Goal: Transaction & Acquisition: Purchase product/service

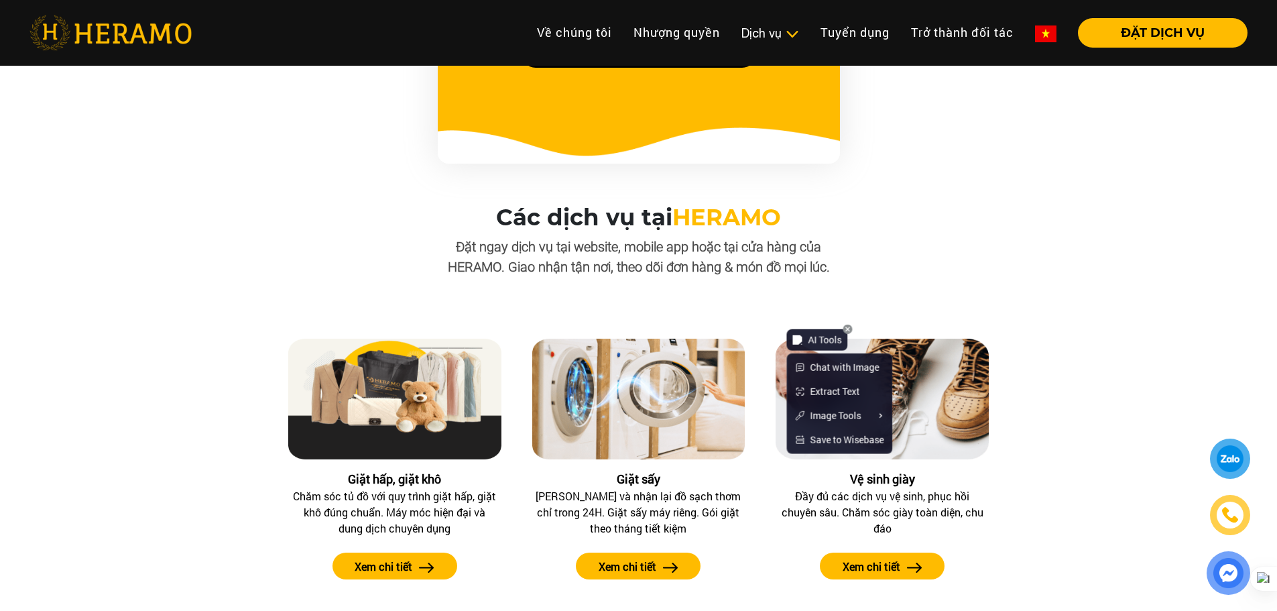
scroll to position [1073, 0]
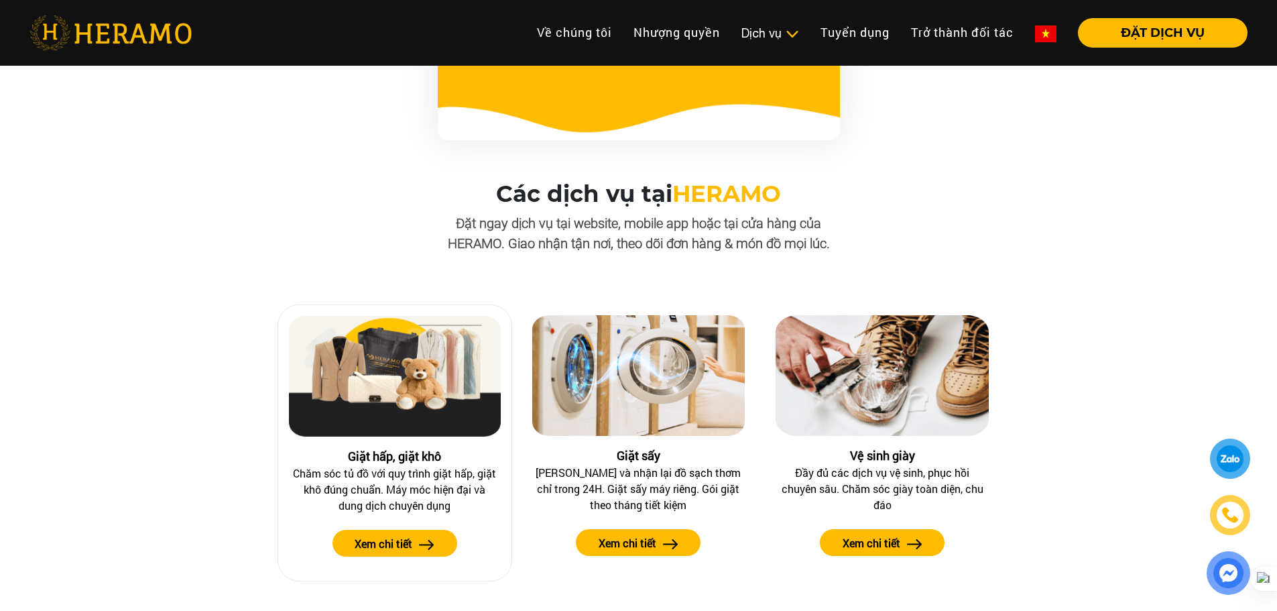
click at [386, 545] on label "Xem chi tiết" at bounding box center [384, 544] width 58 height 16
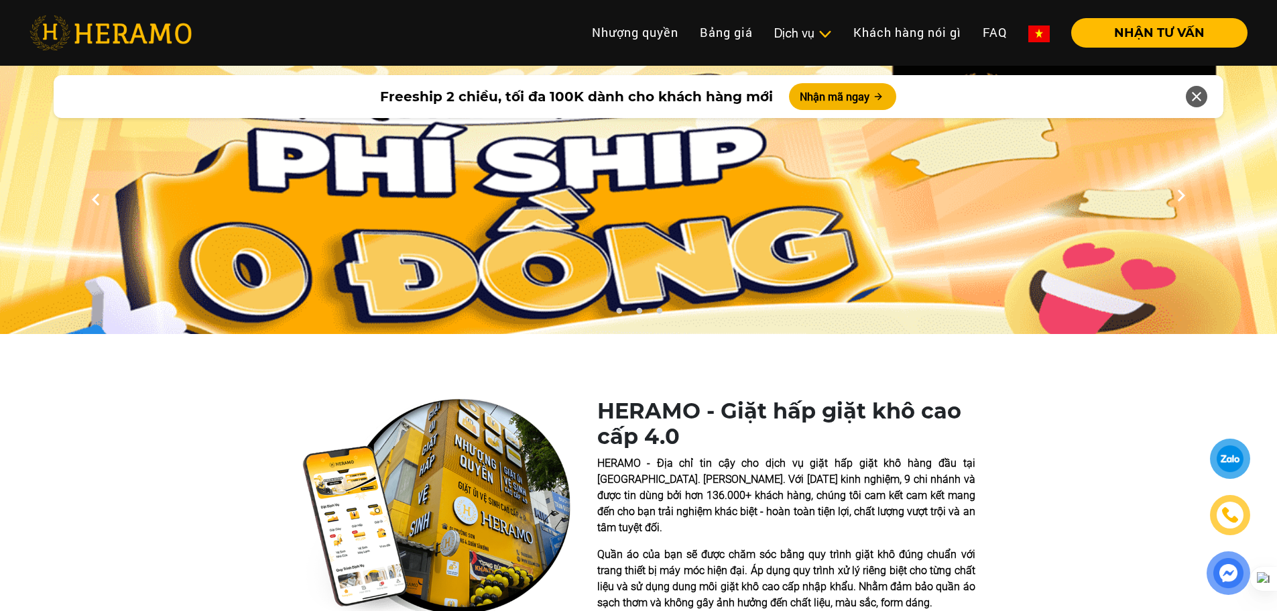
click at [1231, 509] on img at bounding box center [1230, 515] width 16 height 16
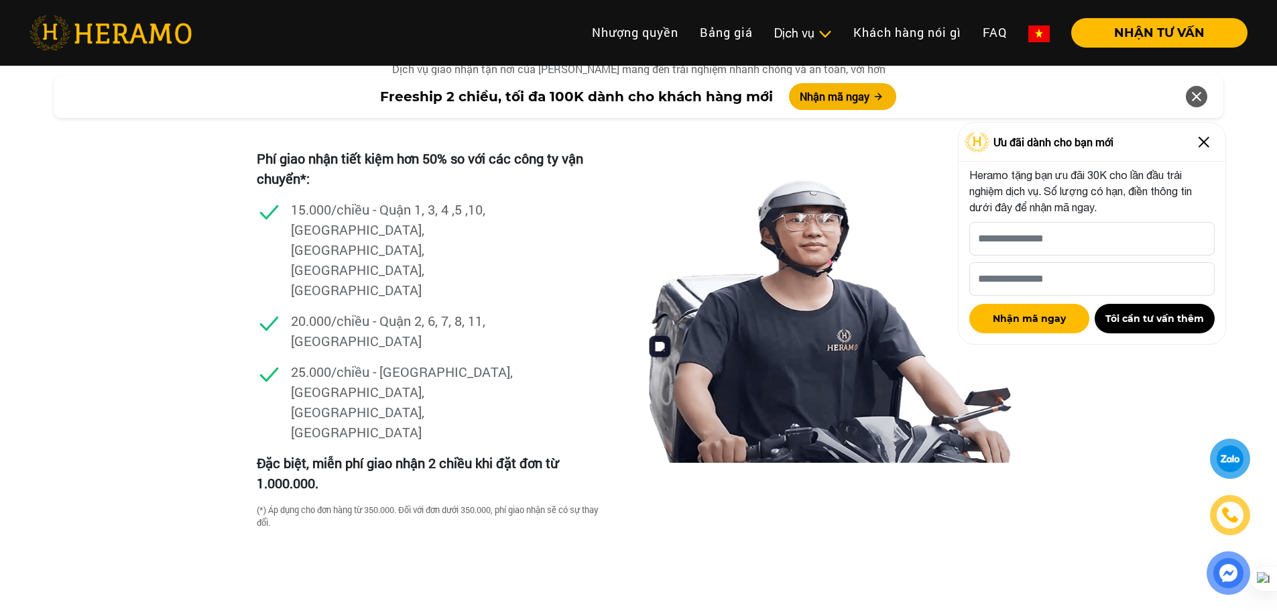
scroll to position [3888, 0]
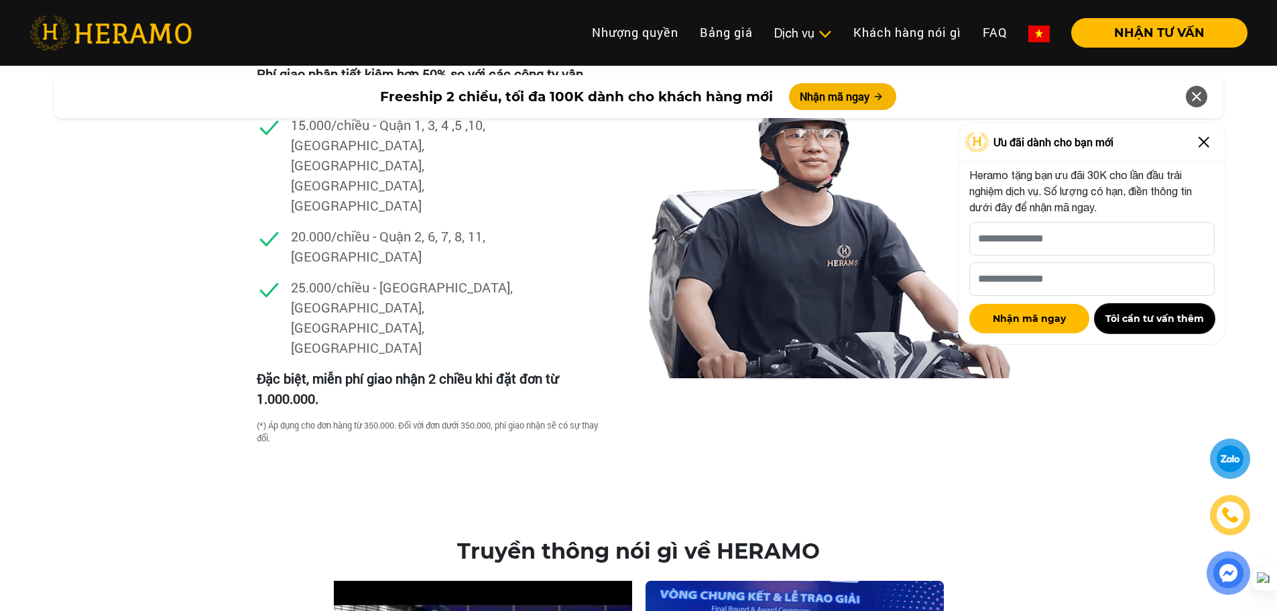
drag, startPoint x: 1138, startPoint y: 312, endPoint x: 1146, endPoint y: 210, distance: 101.5
click at [1146, 210] on div "Heramo tặng bạn ưu đãi 30K cho lần đầu trải nghiệm dịch vụ. Số lượng có hạn, đi…" at bounding box center [1091, 250] width 245 height 166
click at [1099, 235] on input "[PERSON_NAME] xin tên của bạn nhé *" at bounding box center [1091, 239] width 245 height 34
type input "**********"
click at [1067, 279] on input "Số điện thoại HERAMO có thể liên hệ là *" at bounding box center [1091, 279] width 245 height 34
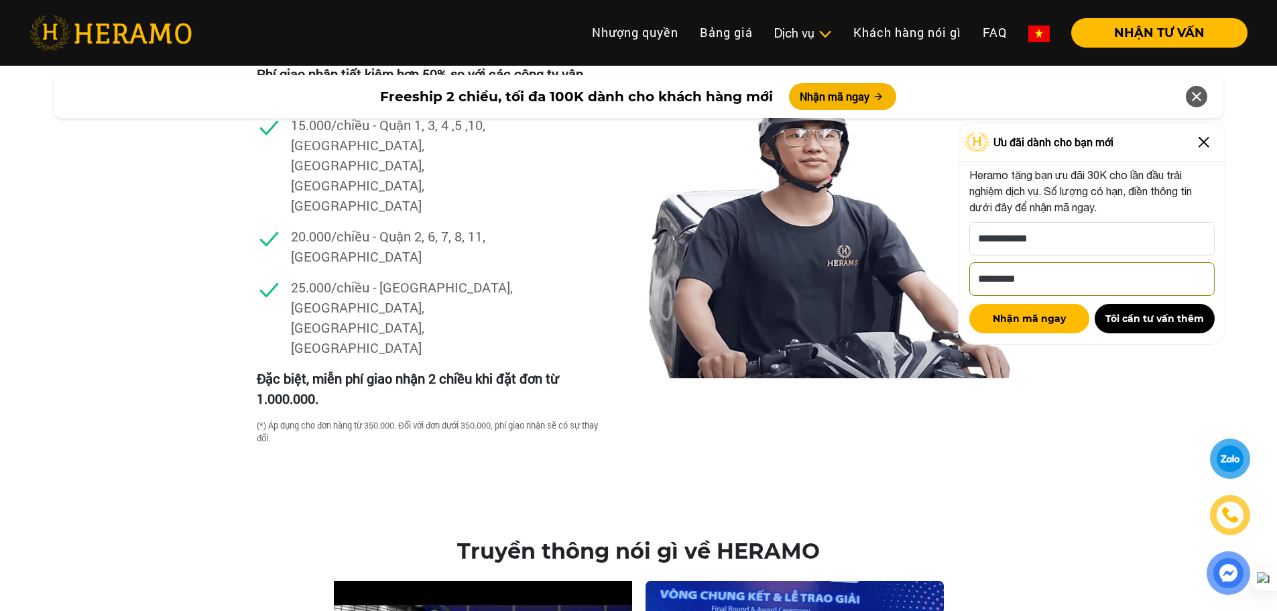
type input "**********"
click at [1198, 135] on img at bounding box center [1203, 141] width 21 height 21
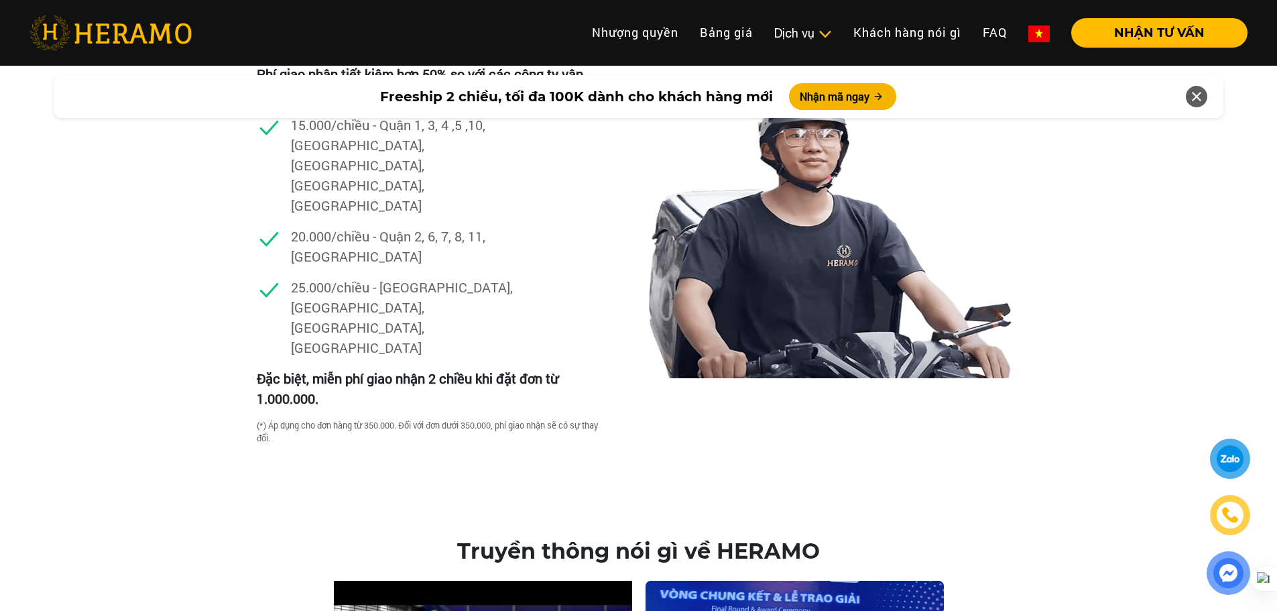
click at [1226, 456] on div at bounding box center [1229, 458] width 29 height 29
click at [1227, 568] on img at bounding box center [1228, 573] width 28 height 28
click at [1238, 516] on img at bounding box center [1230, 514] width 15 height 15
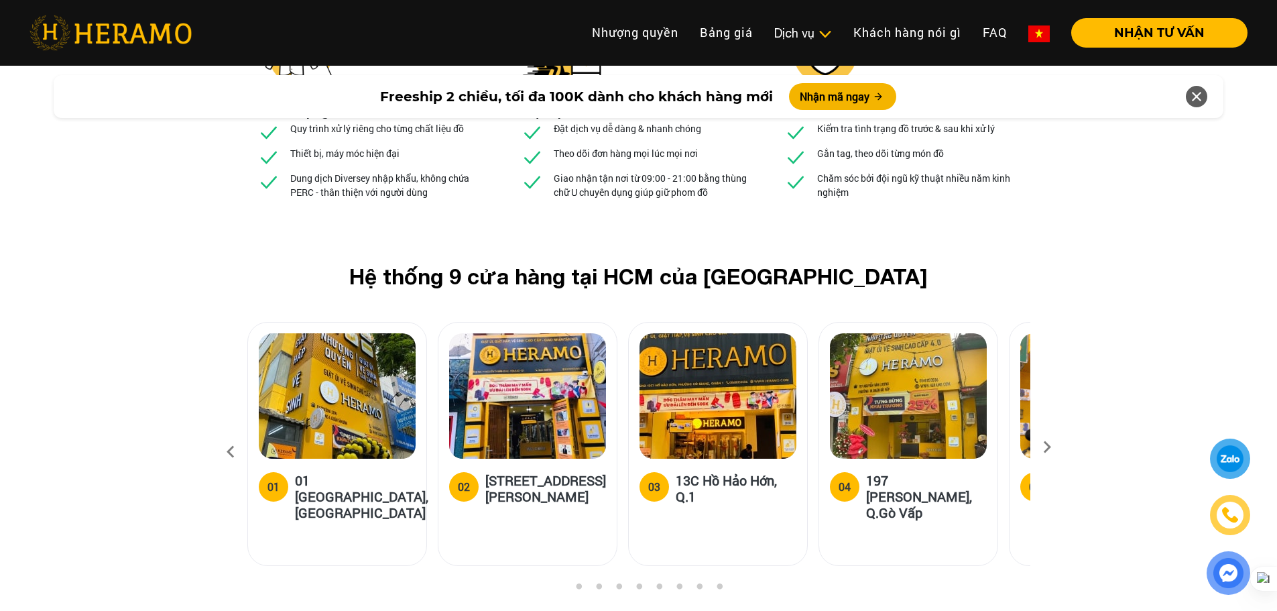
scroll to position [5028, 0]
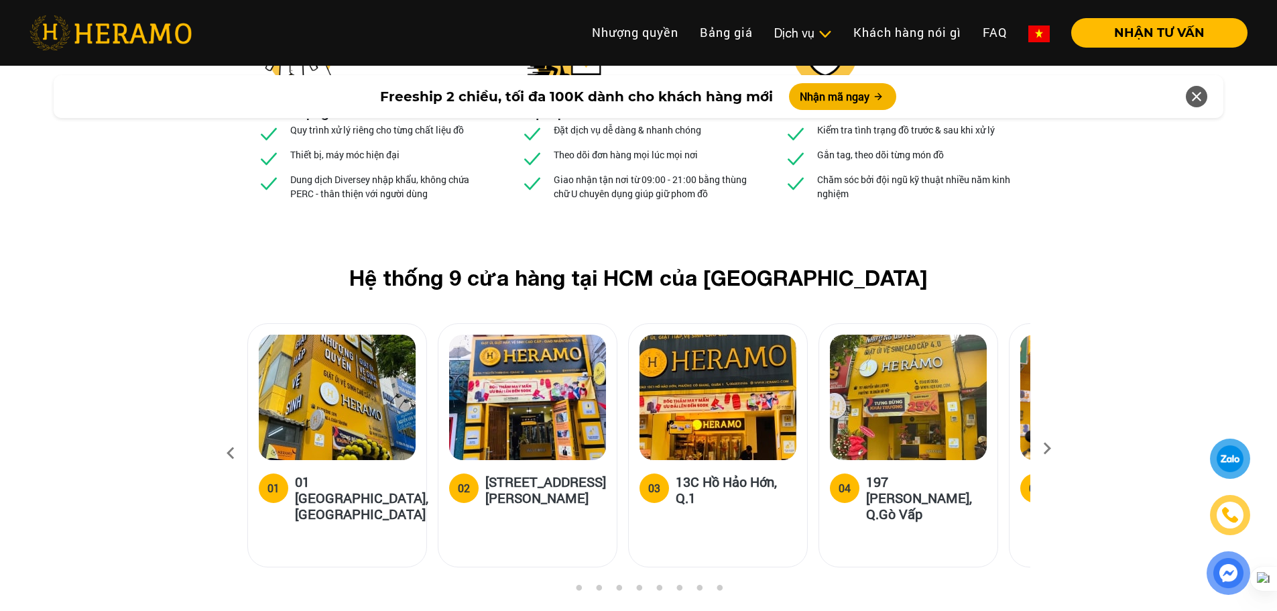
click at [1057, 448] on icon at bounding box center [1047, 452] width 24 height 9
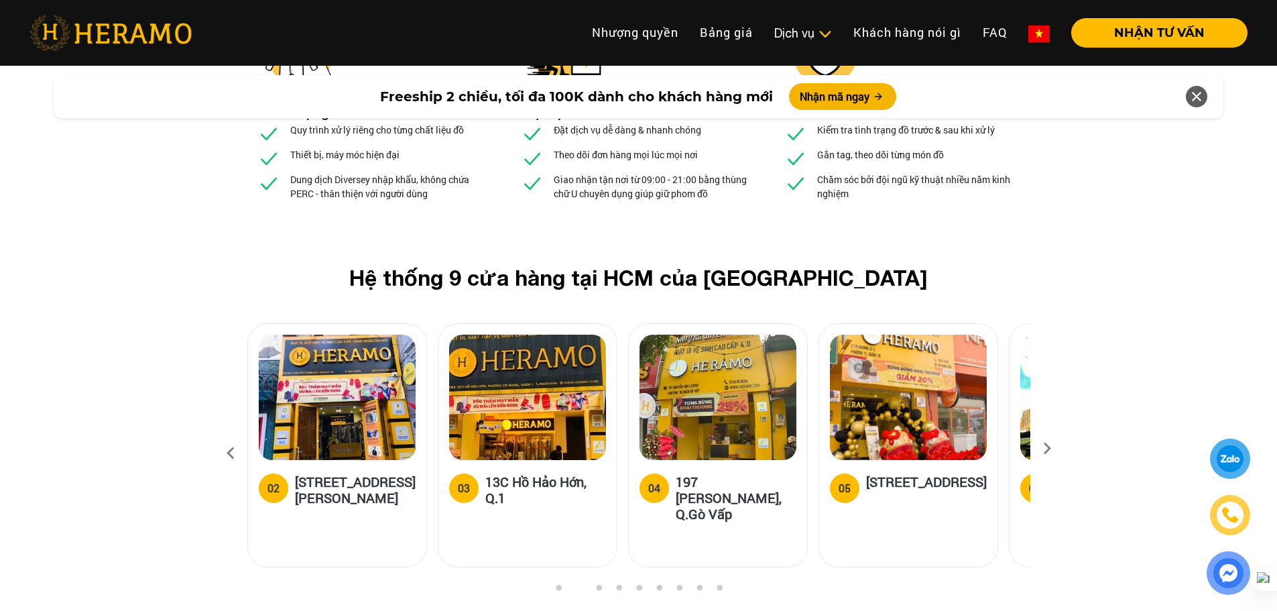
click at [1057, 448] on icon at bounding box center [1047, 452] width 24 height 9
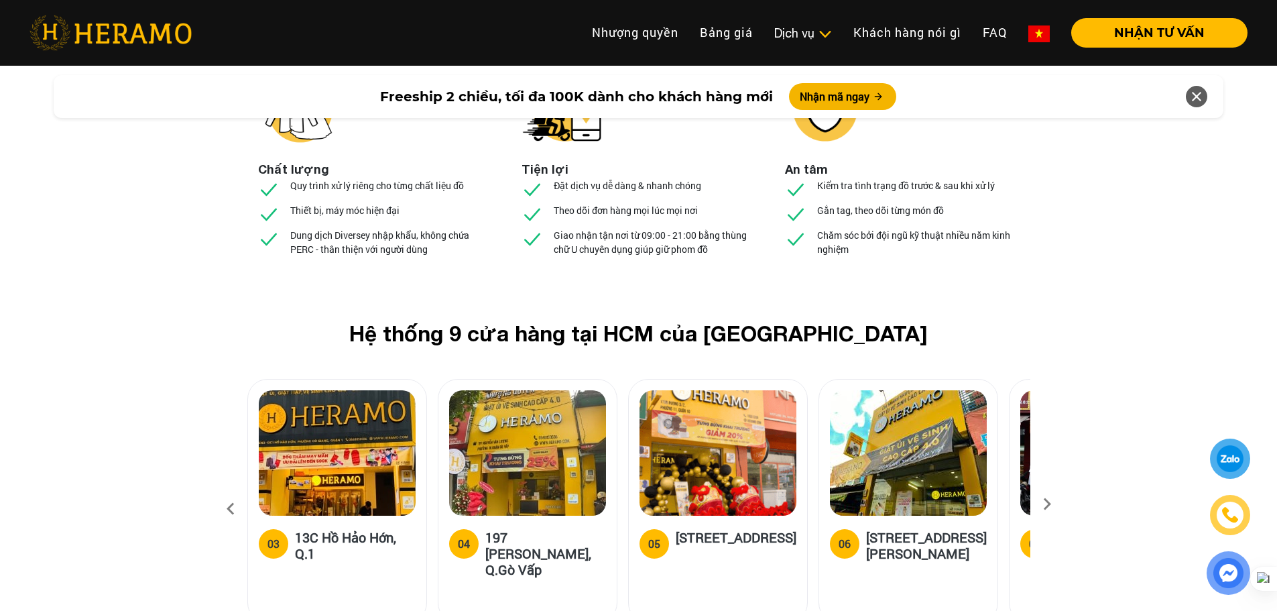
scroll to position [4961, 0]
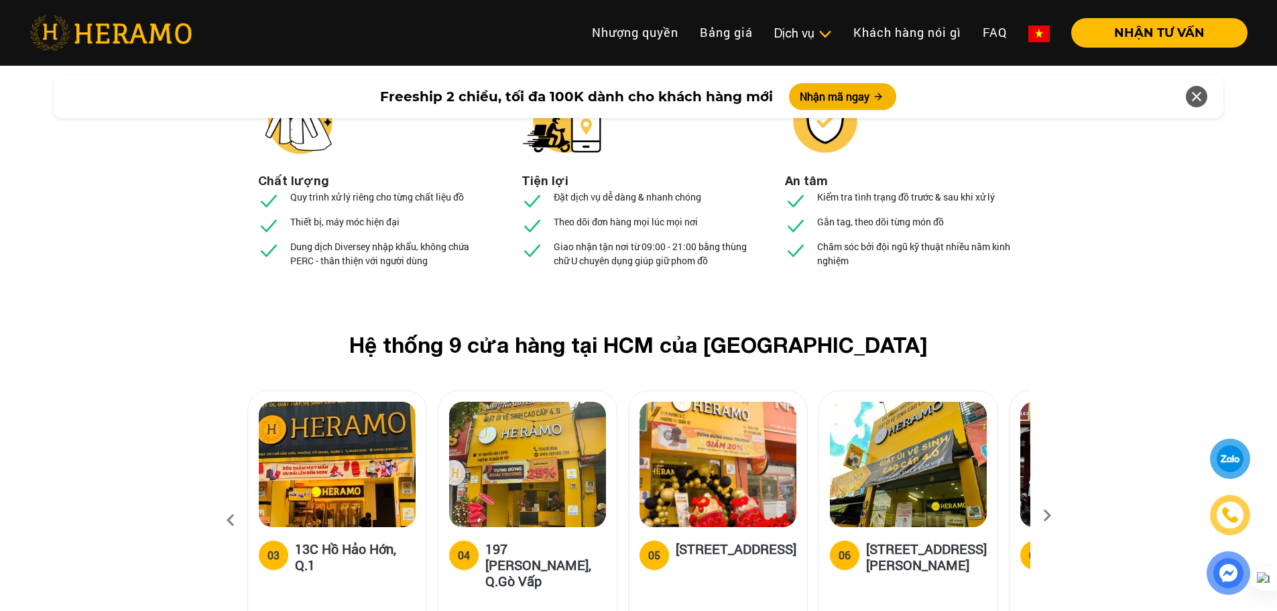
click at [1040, 516] on icon at bounding box center [1047, 520] width 24 height 9
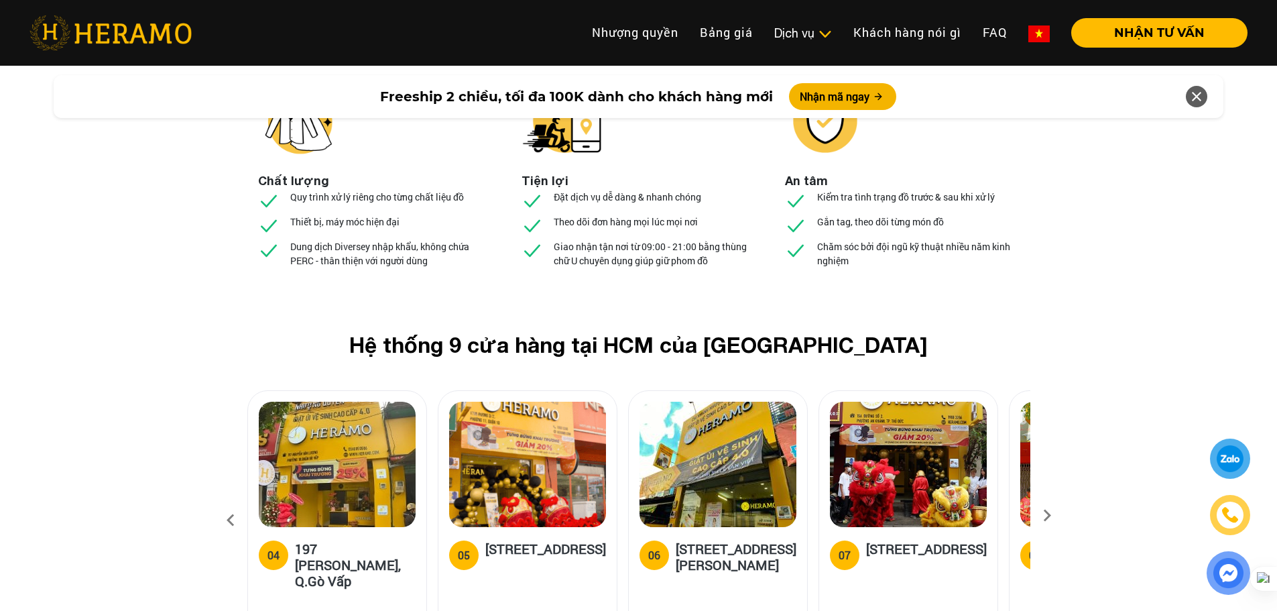
click at [1045, 516] on icon at bounding box center [1047, 520] width 24 height 9
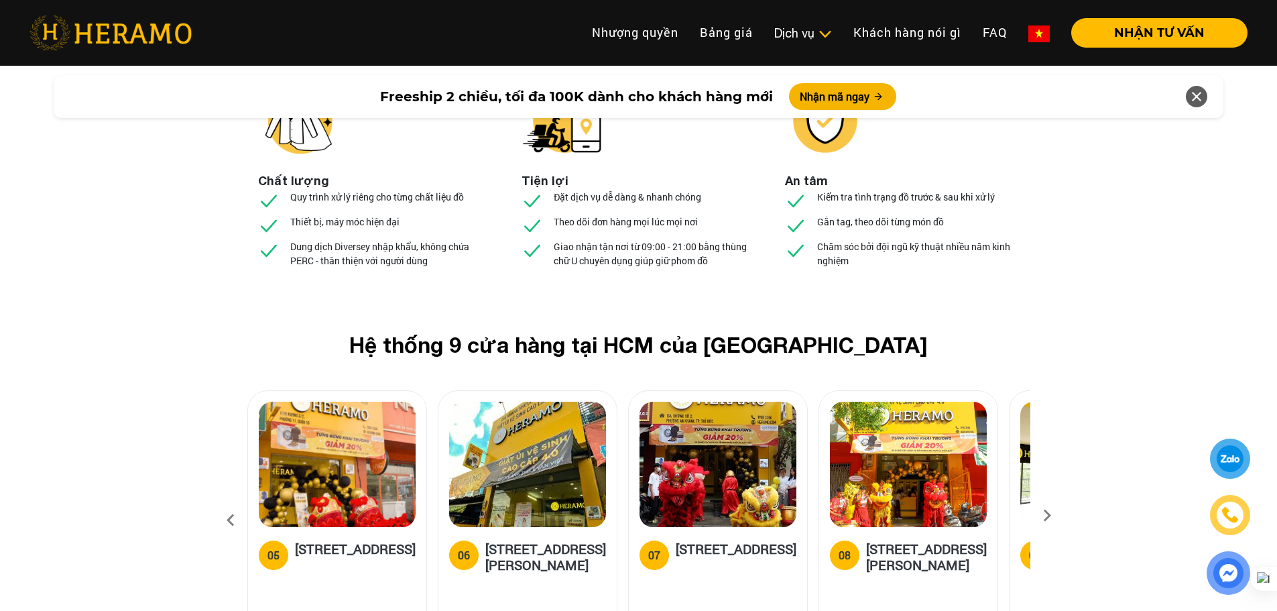
click at [1045, 516] on icon at bounding box center [1047, 520] width 24 height 9
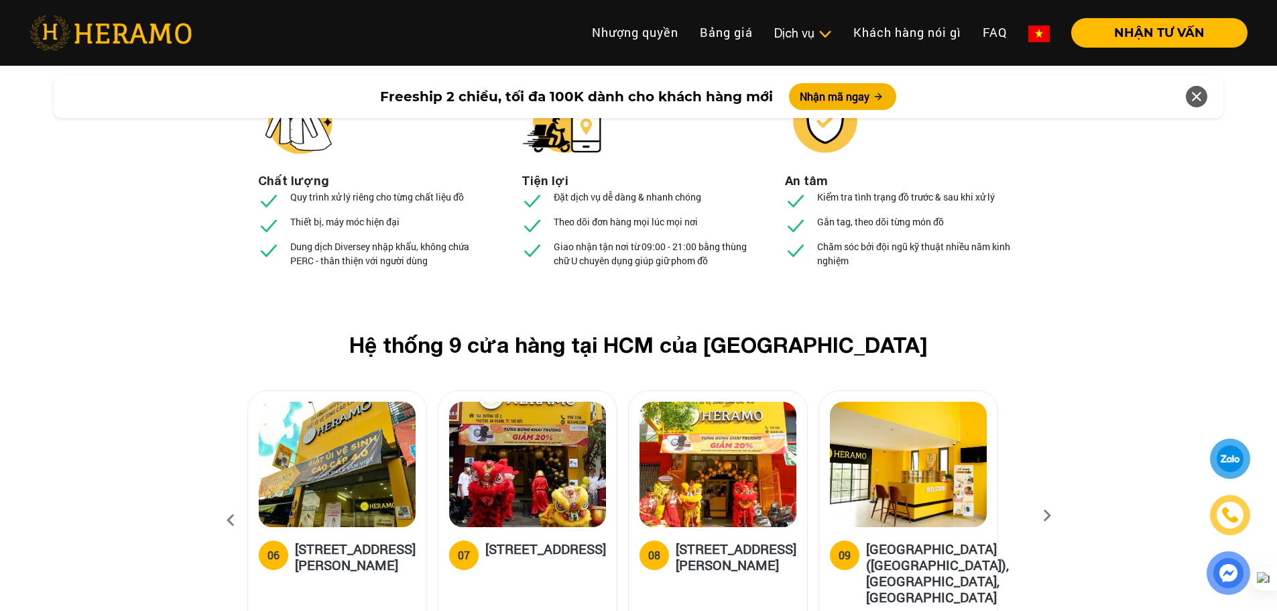
click at [1045, 516] on icon at bounding box center [1047, 520] width 24 height 9
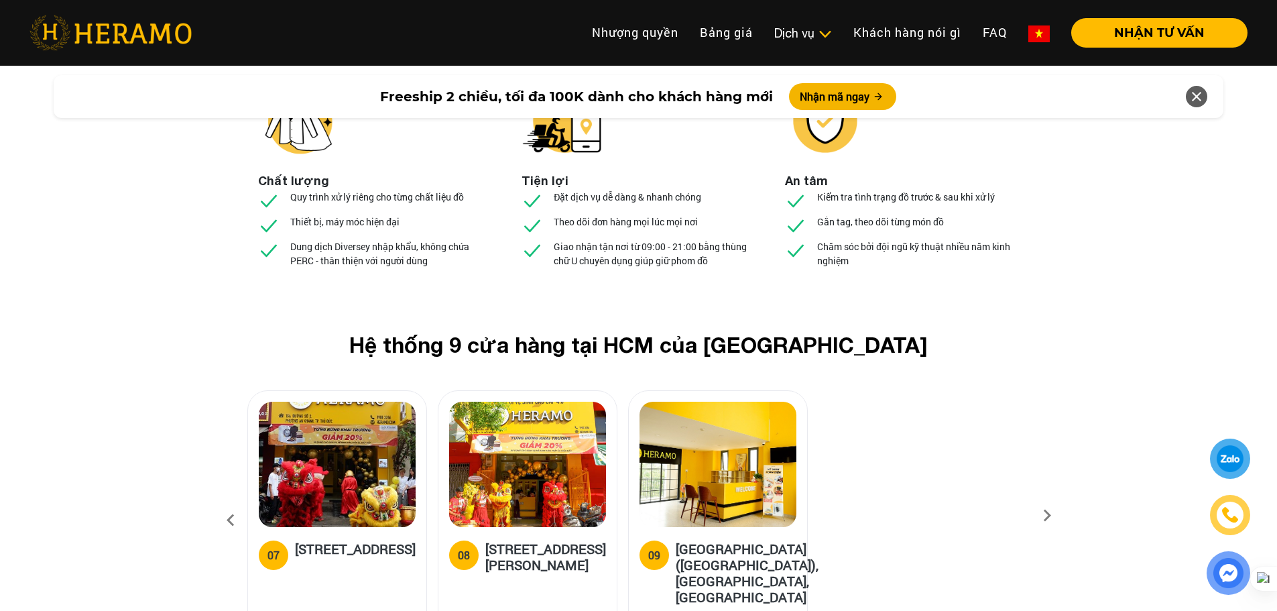
drag, startPoint x: 1063, startPoint y: 385, endPoint x: 1044, endPoint y: 385, distance: 18.8
click at [1062, 385] on div "Hệ thống 9 cửa hàng tại HCM của HERAMO 01 01 [GEOGRAPHIC_DATA], Q.[GEOGRAPHIC_D…" at bounding box center [638, 491] width 1277 height 318
click at [1044, 516] on icon at bounding box center [1047, 520] width 24 height 9
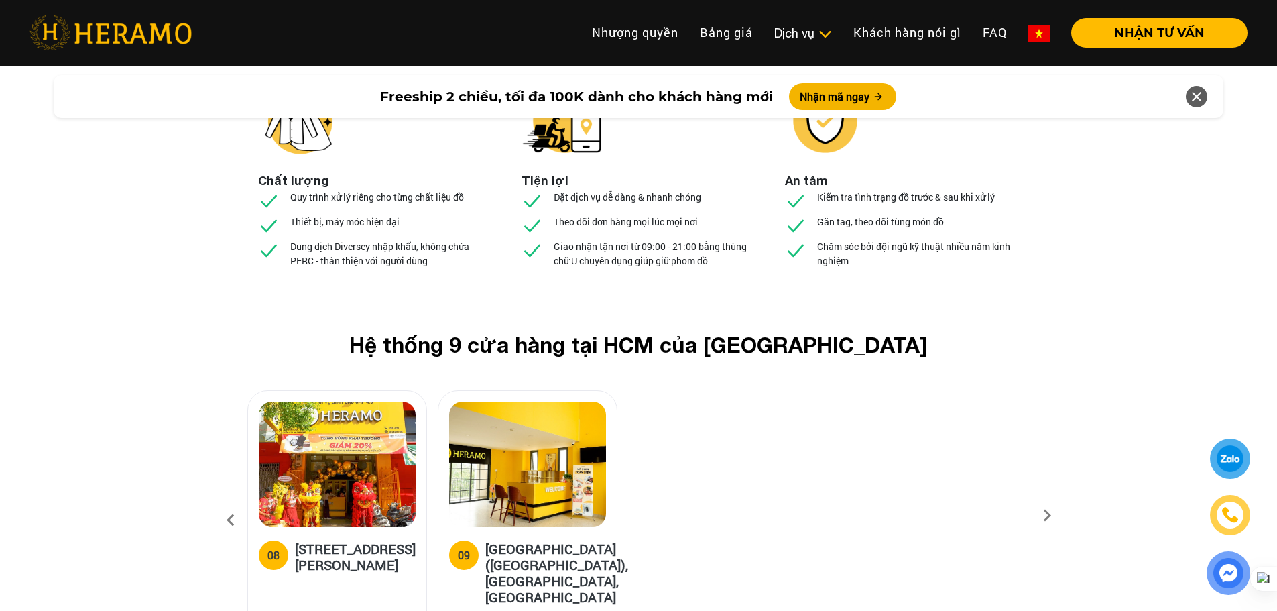
click at [233, 502] on icon at bounding box center [231, 520] width 24 height 36
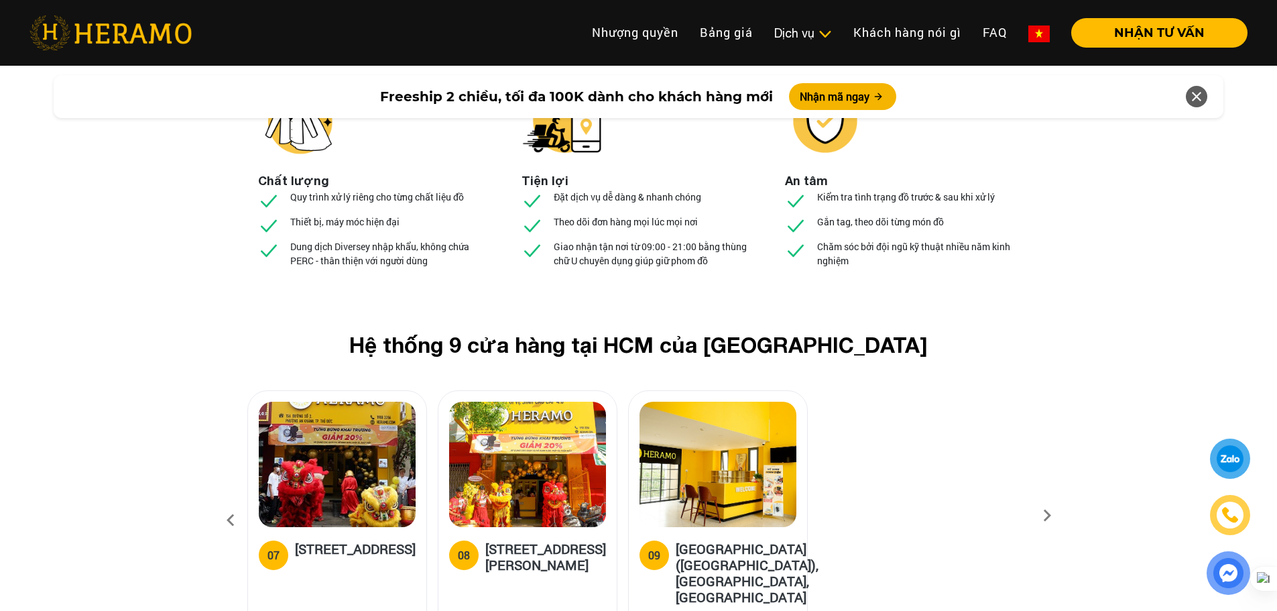
click at [233, 502] on icon at bounding box center [231, 520] width 24 height 36
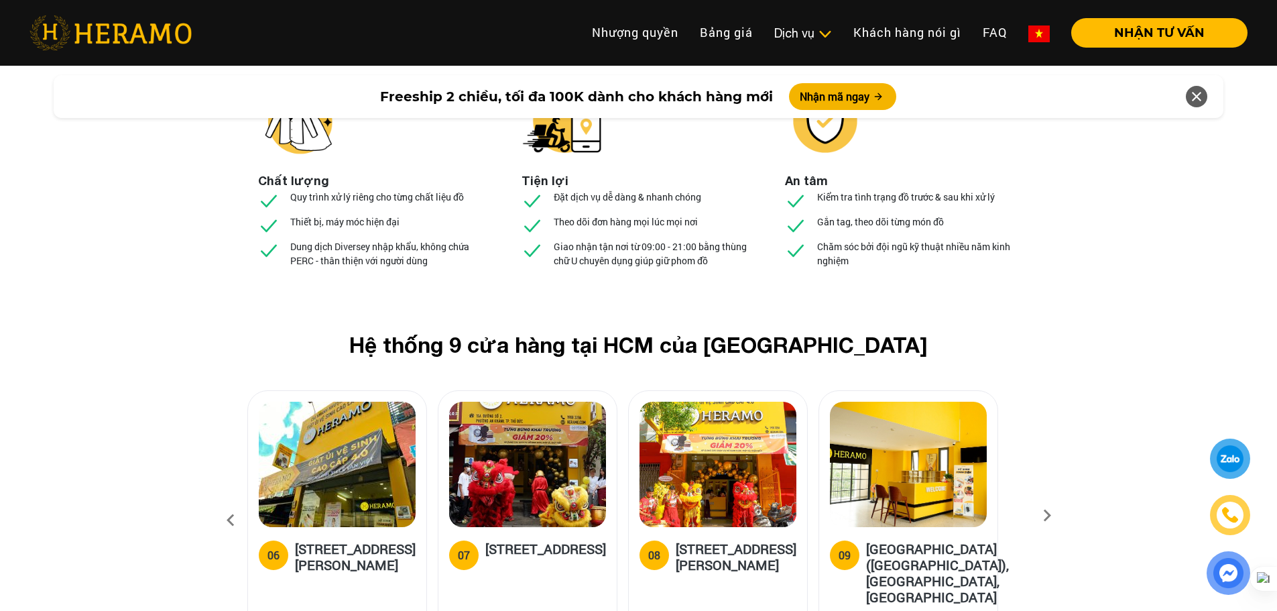
click at [233, 502] on icon at bounding box center [231, 520] width 24 height 36
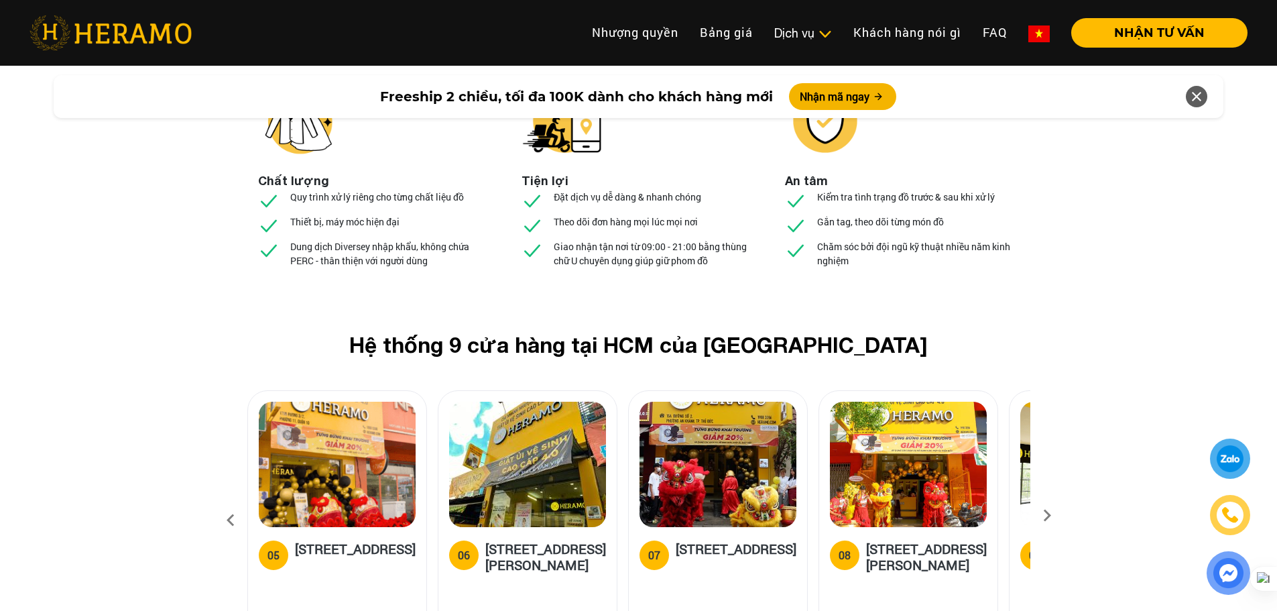
click at [233, 502] on icon at bounding box center [231, 520] width 24 height 36
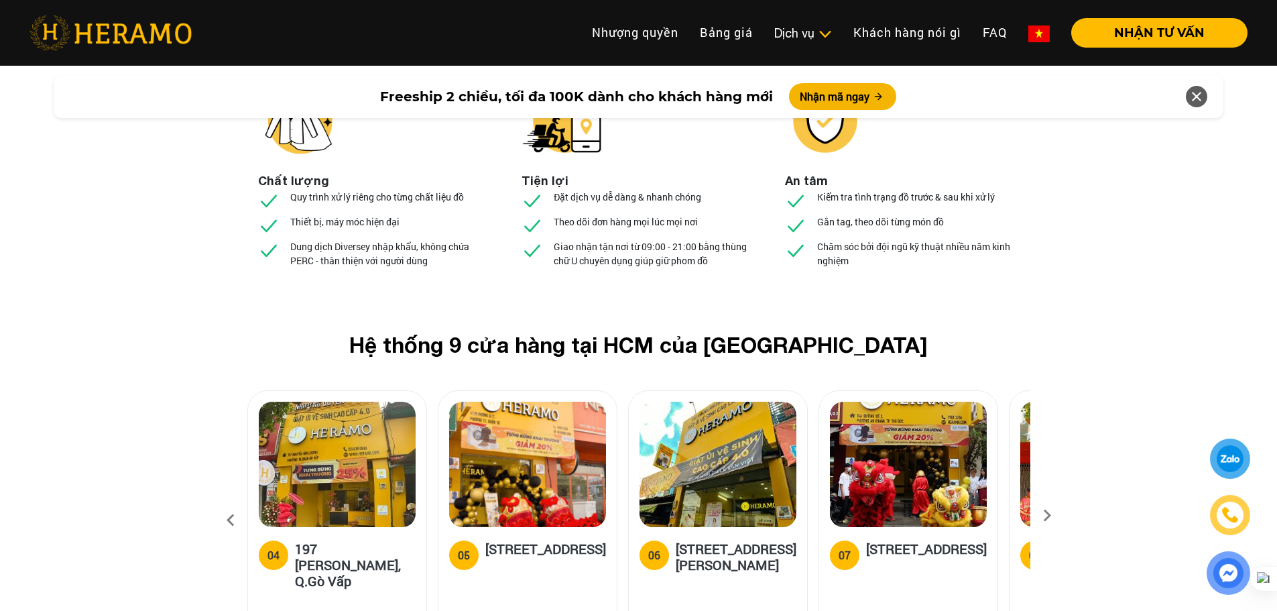
click at [233, 502] on icon at bounding box center [231, 520] width 24 height 36
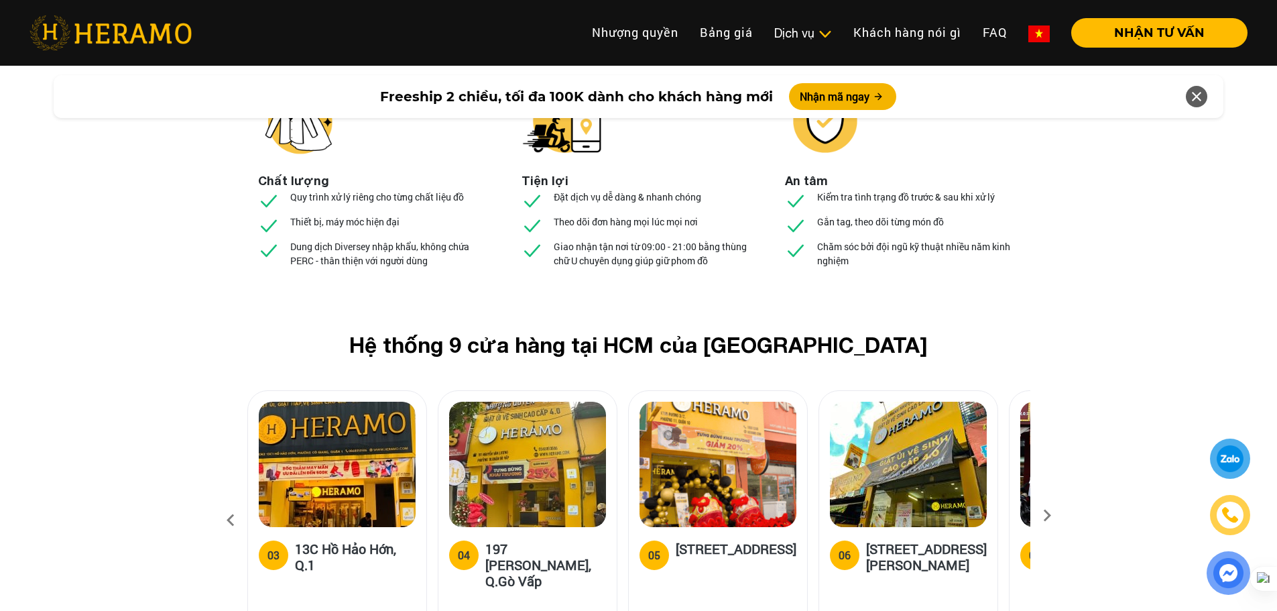
click at [233, 502] on icon at bounding box center [231, 520] width 24 height 36
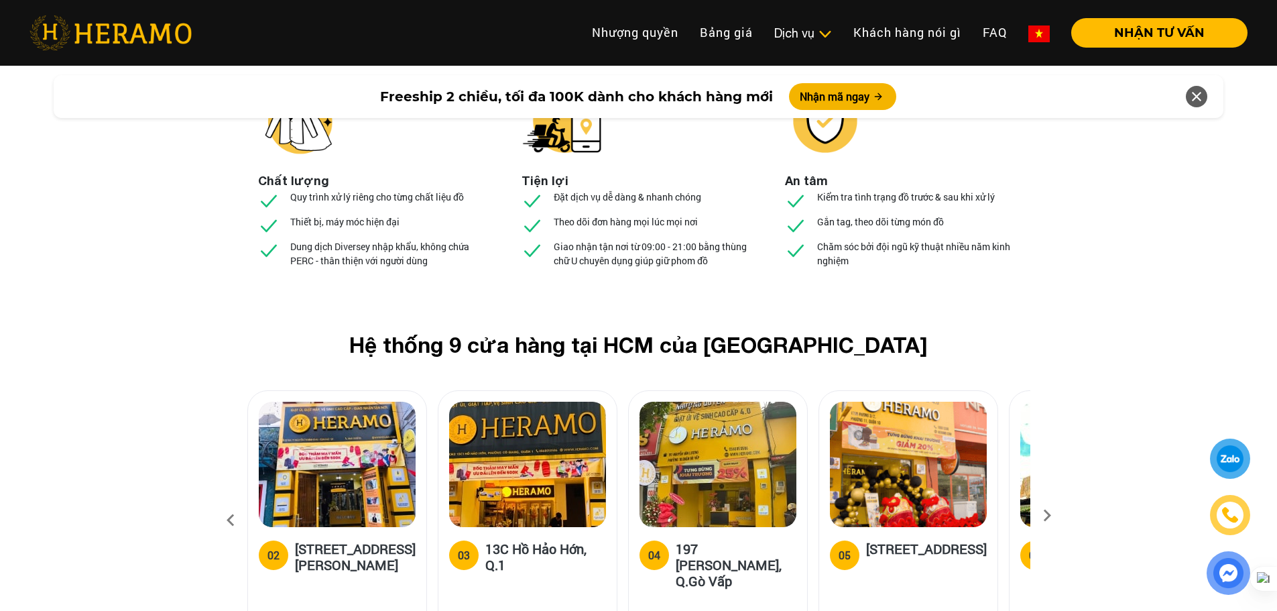
click at [233, 502] on icon at bounding box center [231, 520] width 24 height 36
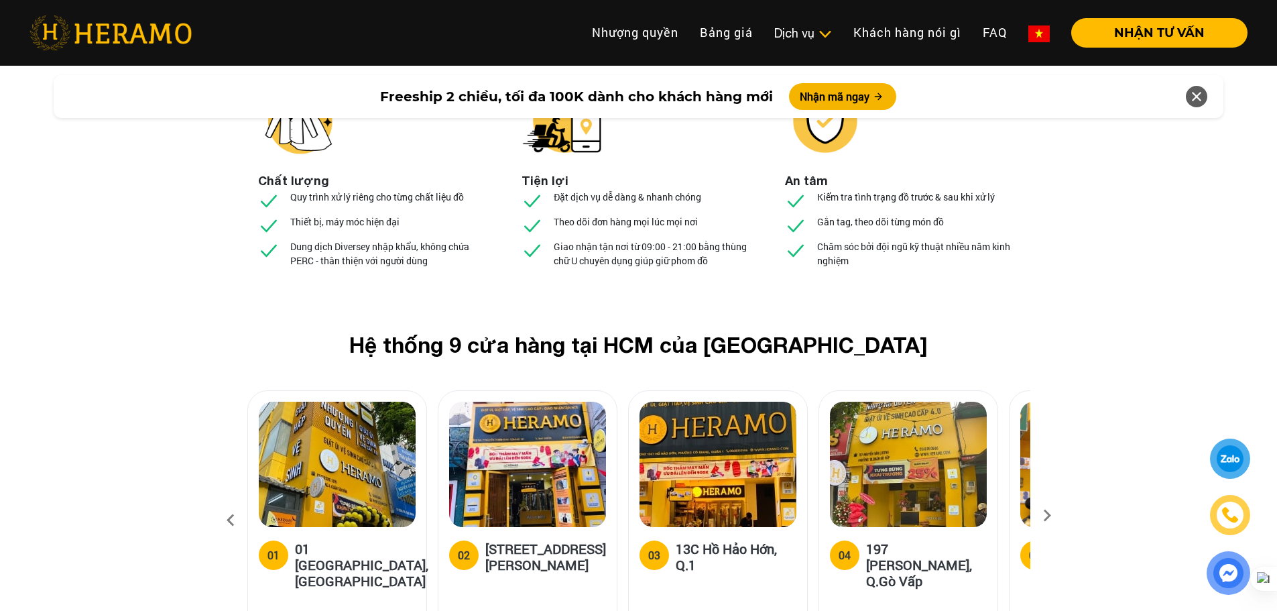
click at [233, 502] on icon at bounding box center [231, 520] width 24 height 36
click at [1063, 377] on div "Hệ thống 9 cửa hàng tại HCM của HERAMO 01 01 [GEOGRAPHIC_DATA], Q.[GEOGRAPHIC_D…" at bounding box center [638, 491] width 1277 height 318
click at [1059, 375] on div "Hệ thống 9 cửa hàng tại HCM của HERAMO 01 01 [GEOGRAPHIC_DATA], Q.[GEOGRAPHIC_D…" at bounding box center [638, 491] width 1277 height 318
click at [1056, 516] on icon at bounding box center [1047, 520] width 24 height 9
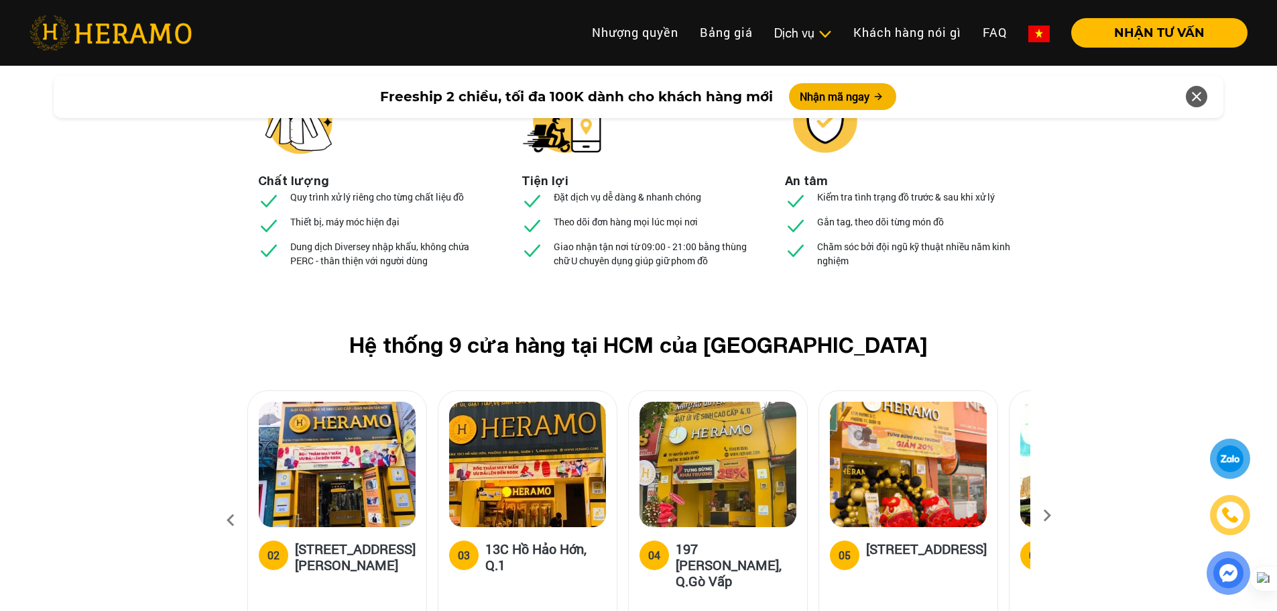
click at [1069, 375] on div "Hệ thống 9 cửa hàng tại HCM của HERAMO 01 01 [GEOGRAPHIC_DATA], Q.[GEOGRAPHIC_D…" at bounding box center [638, 491] width 1277 height 318
click at [1065, 377] on div "Hệ thống 9 cửa hàng tại HCM của HERAMO 01 01 [GEOGRAPHIC_DATA], Q.[GEOGRAPHIC_D…" at bounding box center [638, 491] width 1277 height 318
click at [1059, 380] on div "Hệ thống 9 cửa hàng tại HCM của HERAMO 01 01 [GEOGRAPHIC_DATA], Q.[GEOGRAPHIC_D…" at bounding box center [638, 491] width 1277 height 318
click at [1056, 516] on icon at bounding box center [1047, 520] width 24 height 9
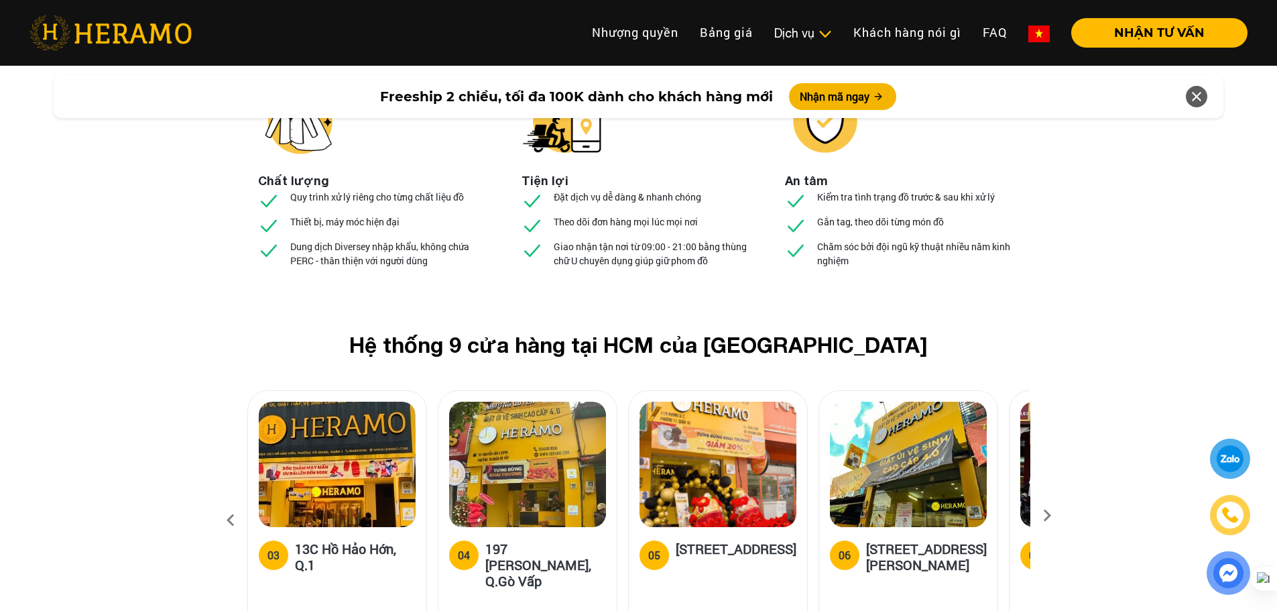
click at [1056, 516] on icon at bounding box center [1047, 520] width 24 height 9
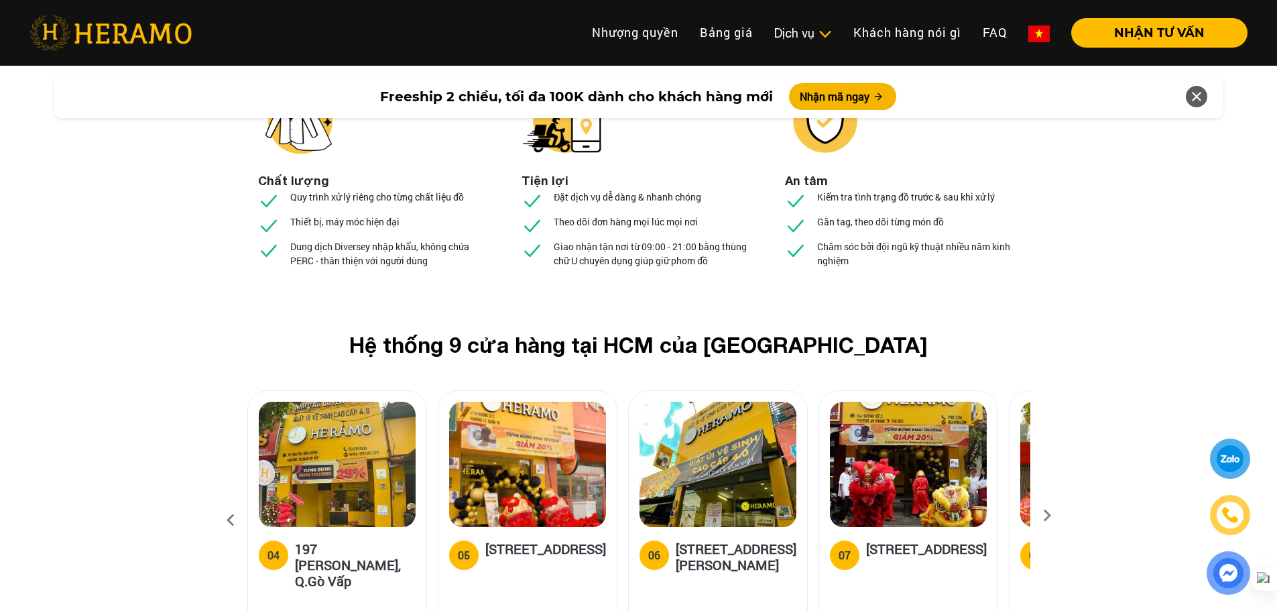
click at [1056, 516] on icon at bounding box center [1047, 520] width 24 height 9
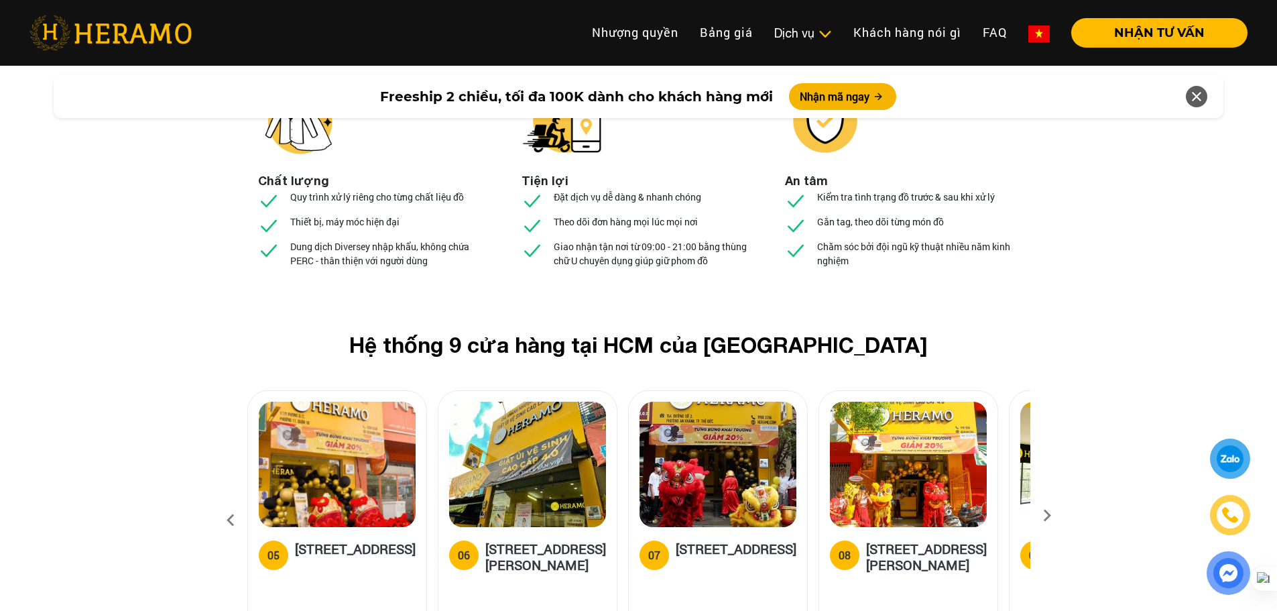
click at [1056, 516] on icon at bounding box center [1047, 520] width 24 height 9
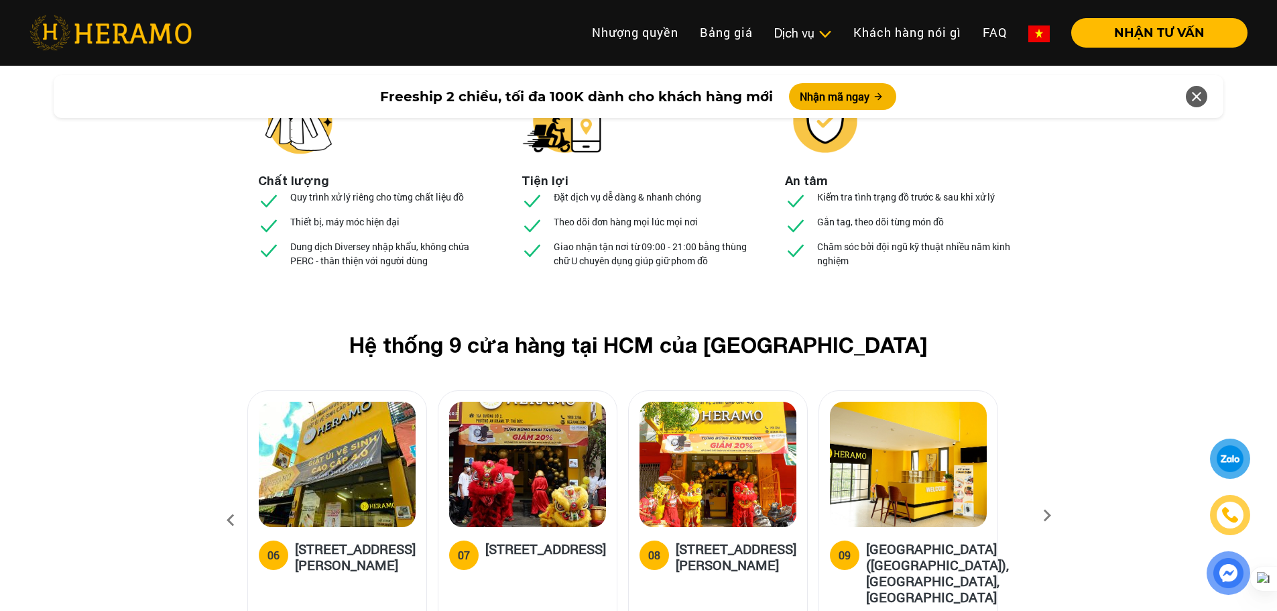
click at [1056, 516] on icon at bounding box center [1047, 520] width 24 height 9
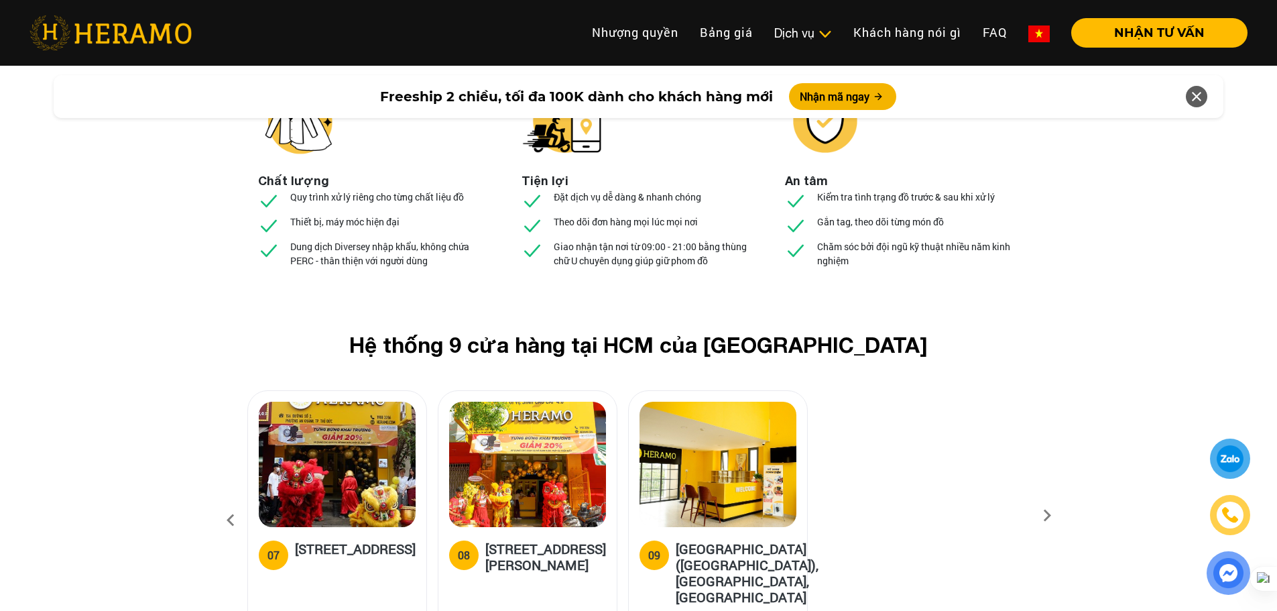
click at [1056, 516] on icon at bounding box center [1047, 520] width 24 height 9
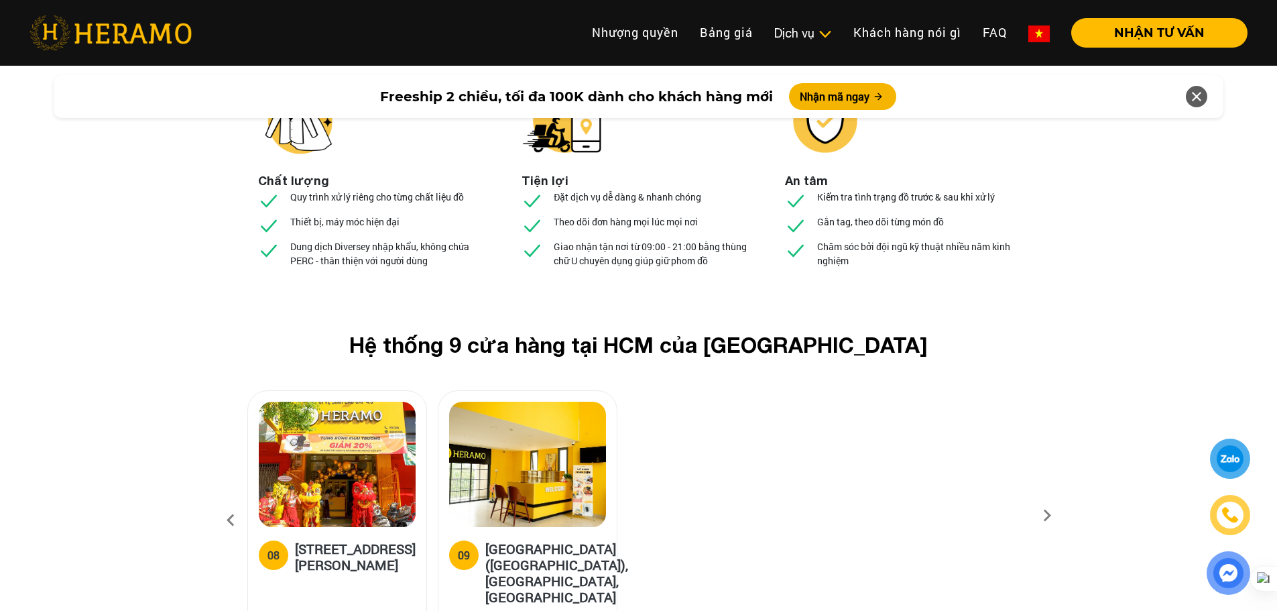
click at [223, 502] on icon at bounding box center [231, 520] width 24 height 36
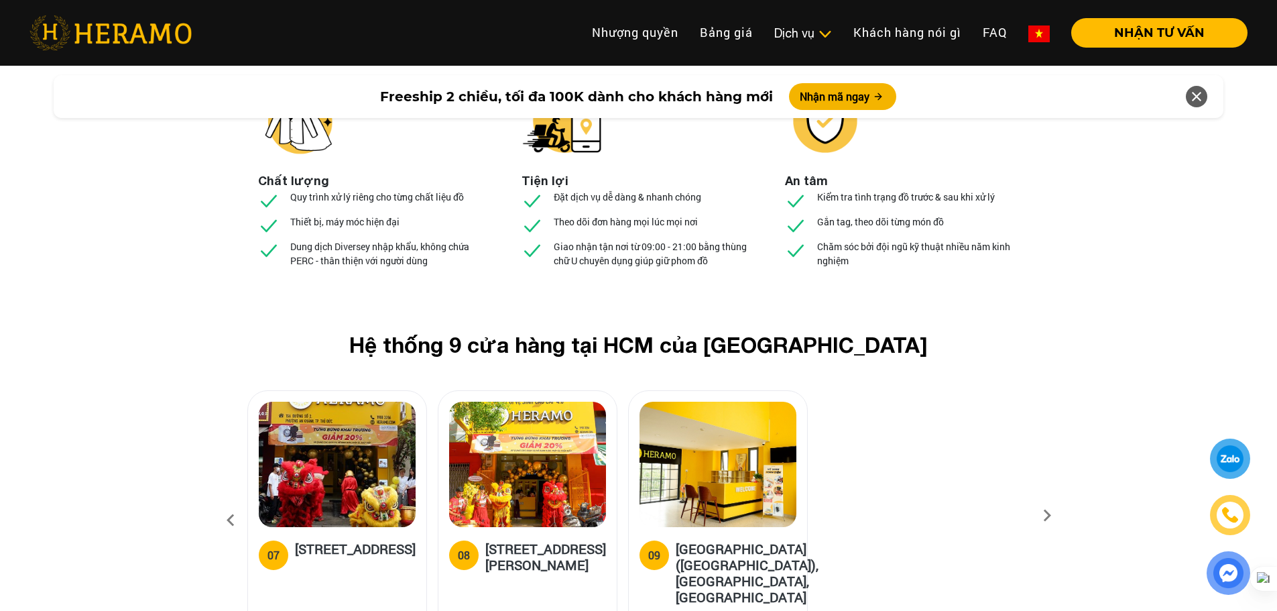
click at [225, 502] on icon at bounding box center [231, 520] width 24 height 36
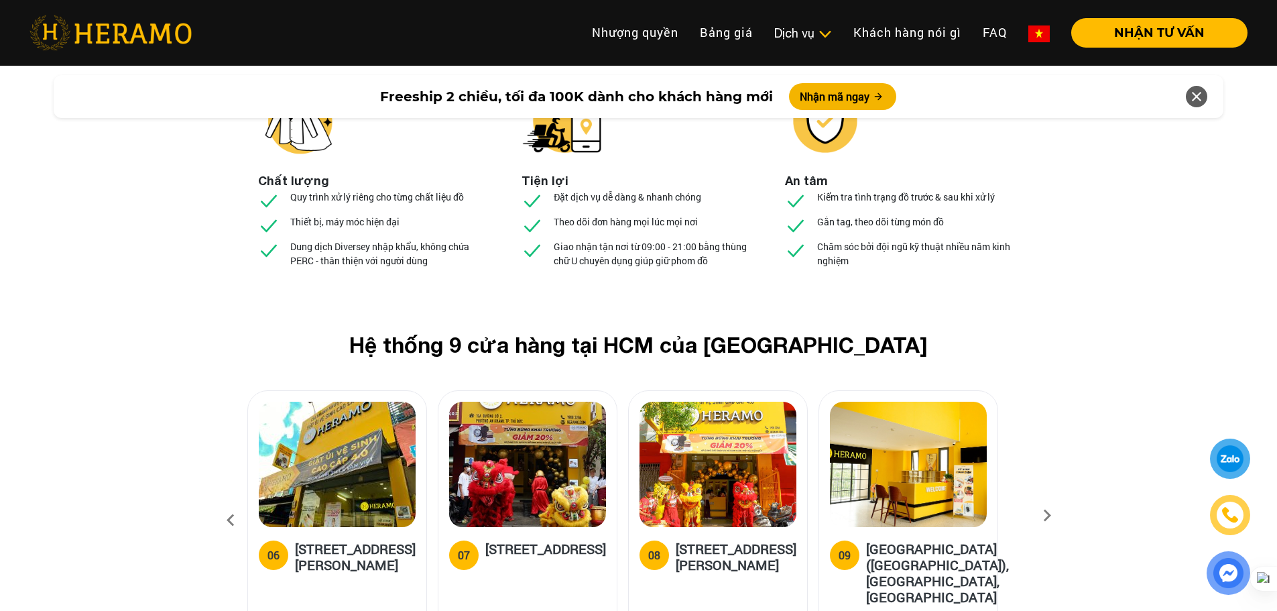
click at [225, 502] on icon at bounding box center [231, 520] width 24 height 36
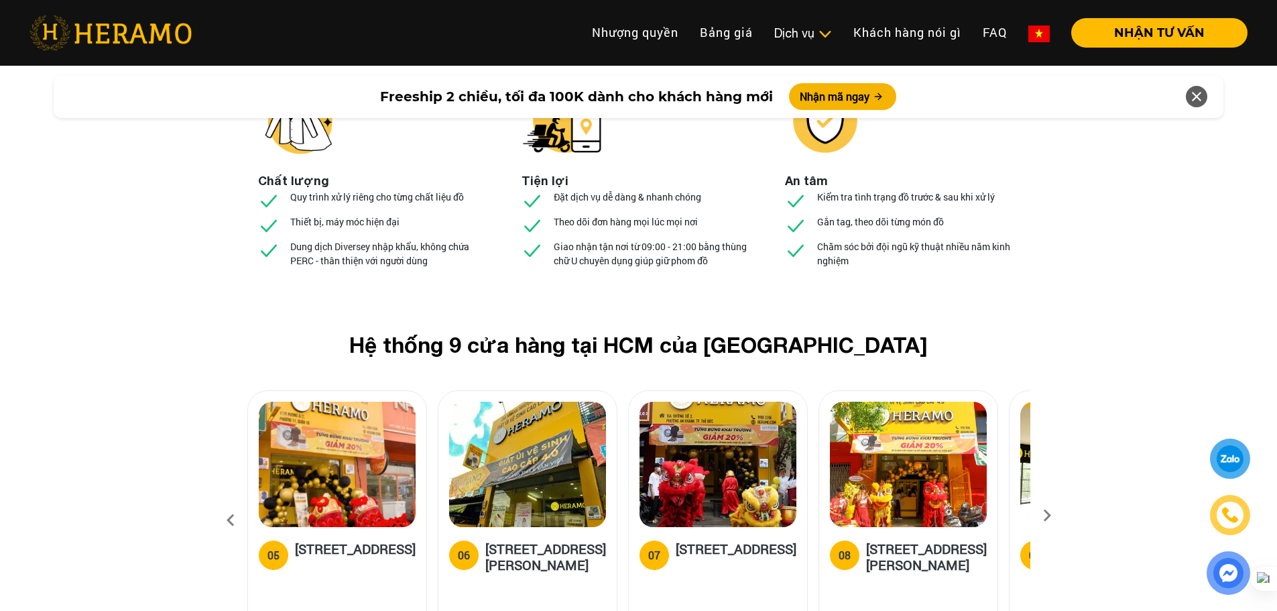
click at [225, 502] on icon at bounding box center [231, 520] width 24 height 36
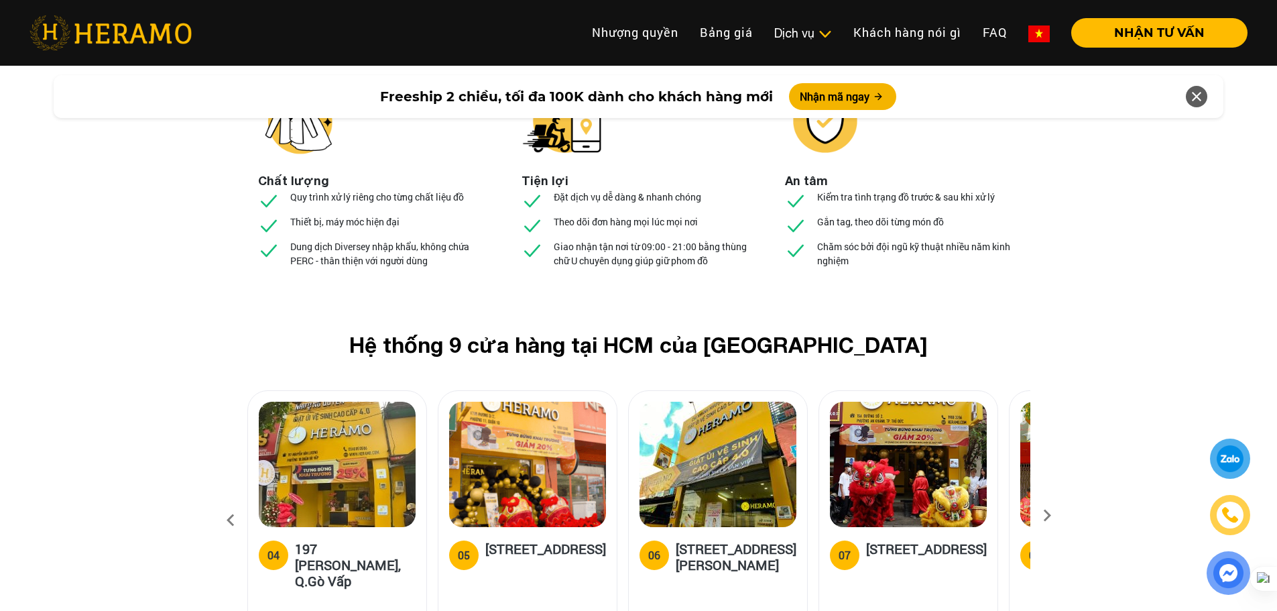
click at [225, 502] on icon at bounding box center [231, 520] width 24 height 36
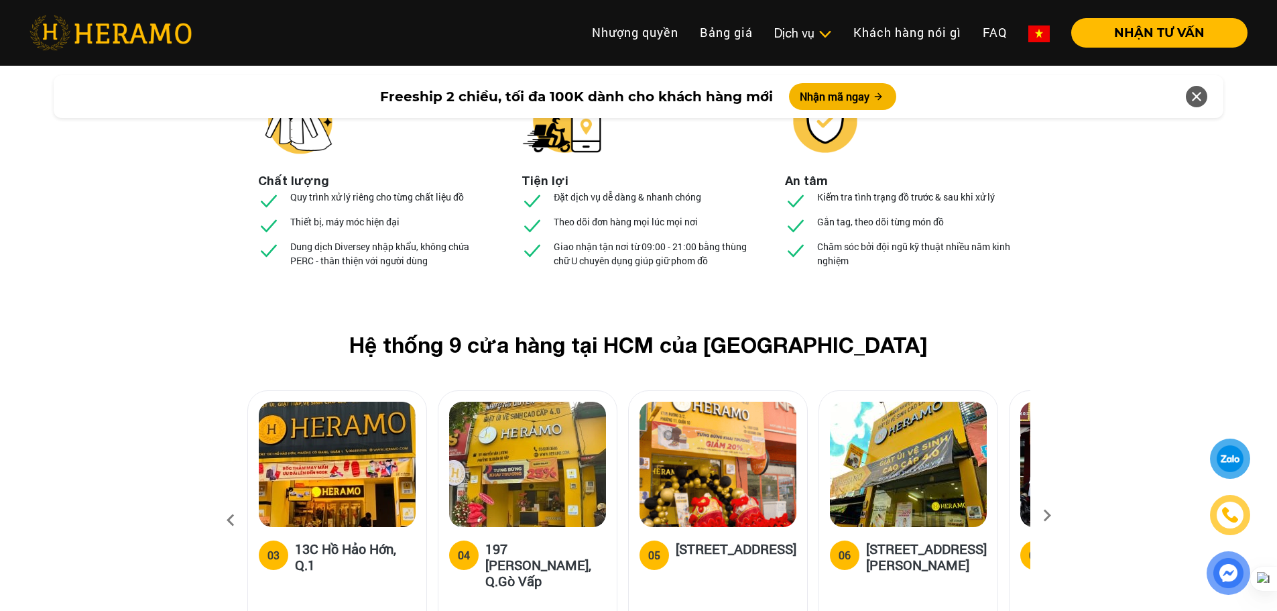
click at [225, 502] on icon at bounding box center [231, 520] width 24 height 36
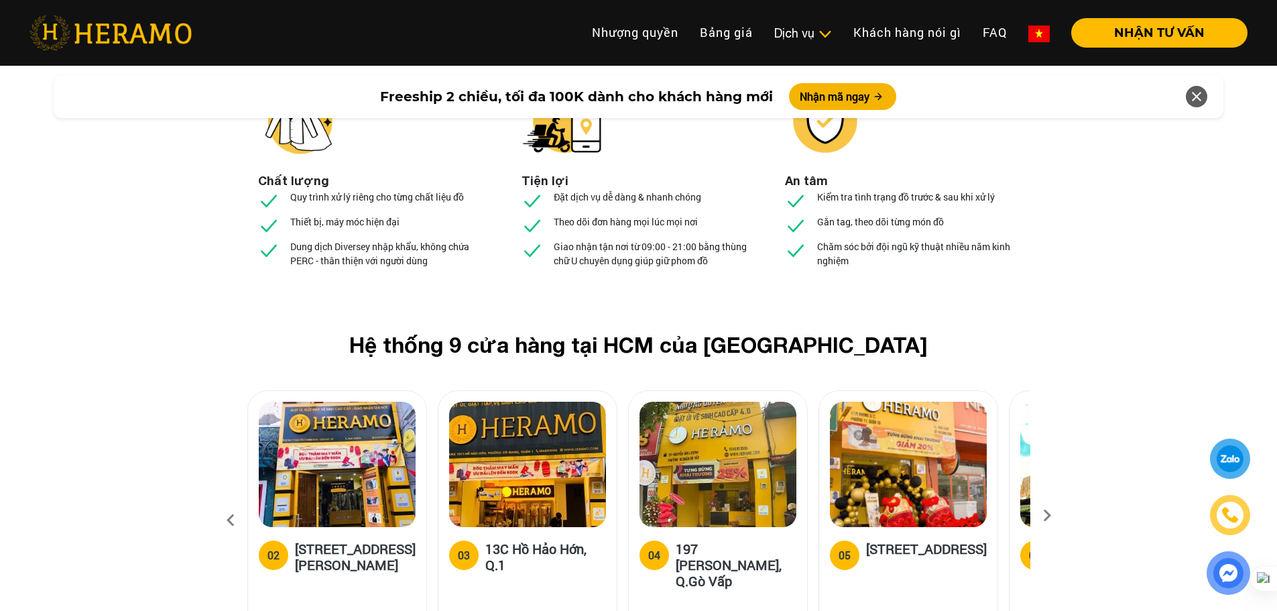
click at [225, 502] on icon at bounding box center [231, 520] width 24 height 36
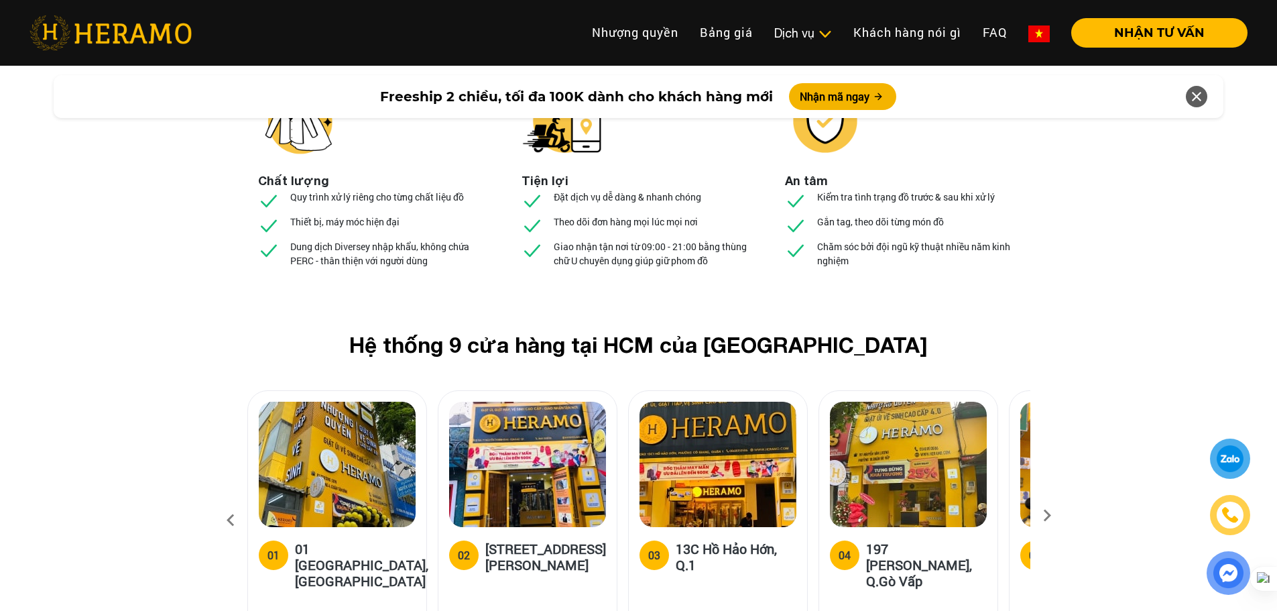
click at [225, 502] on icon at bounding box center [231, 520] width 24 height 36
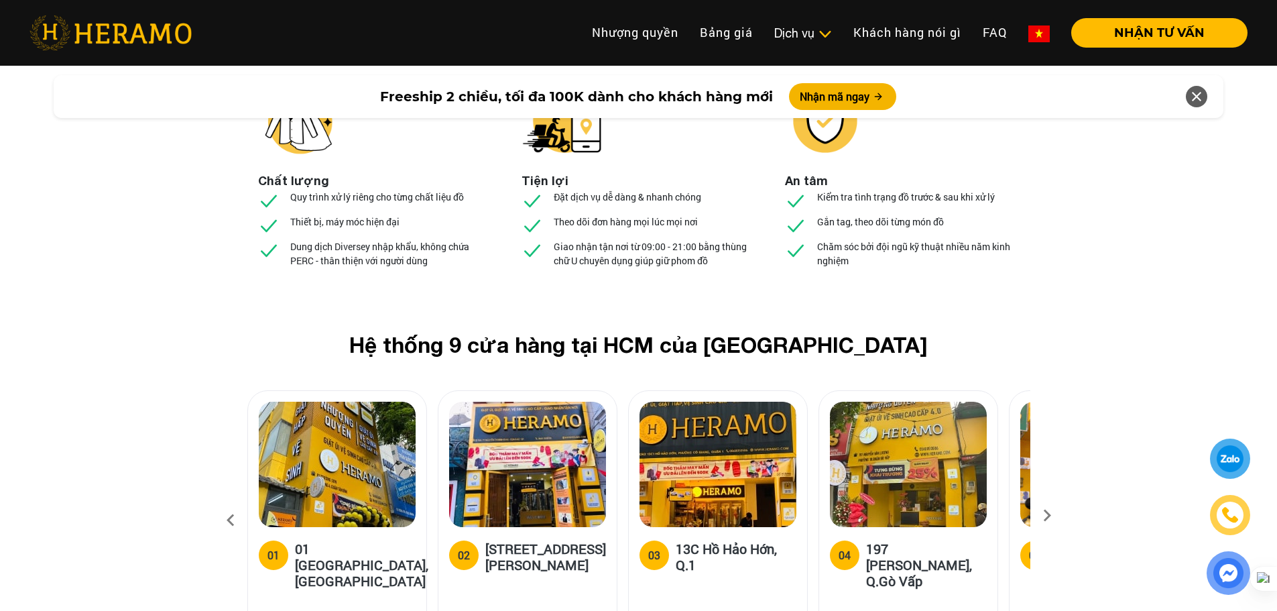
click at [225, 502] on icon at bounding box center [231, 520] width 24 height 36
click at [1231, 571] on img at bounding box center [1228, 573] width 28 height 28
